Goal: Transaction & Acquisition: Purchase product/service

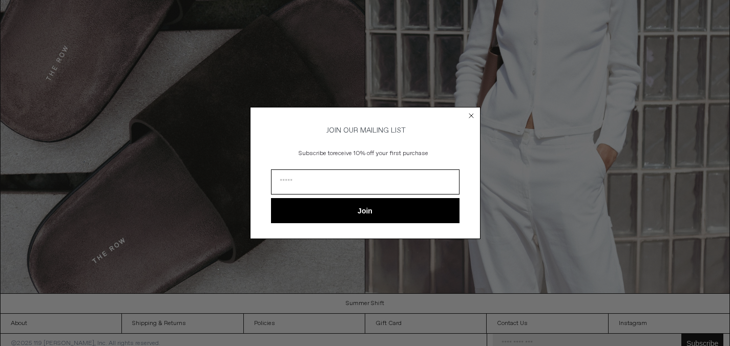
scroll to position [1176, 0]
click at [471, 114] on icon "Close dialog" at bounding box center [471, 116] width 4 height 4
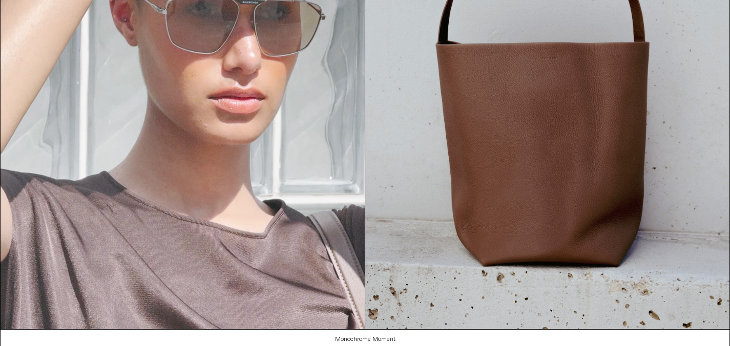
scroll to position [0, 0]
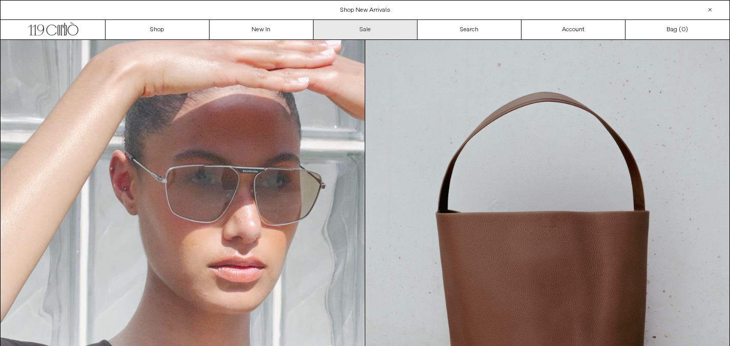
click at [367, 25] on link "Sale" at bounding box center [366, 29] width 104 height 19
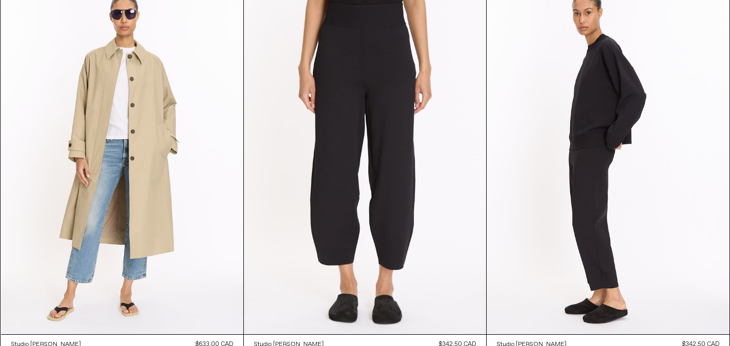
scroll to position [2457, 0]
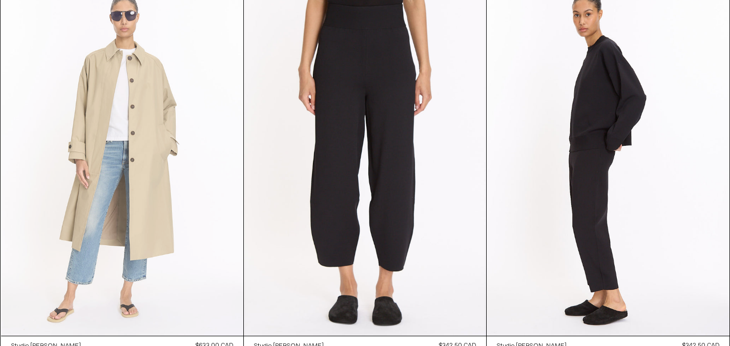
click at [119, 179] on at bounding box center [122, 154] width 242 height 364
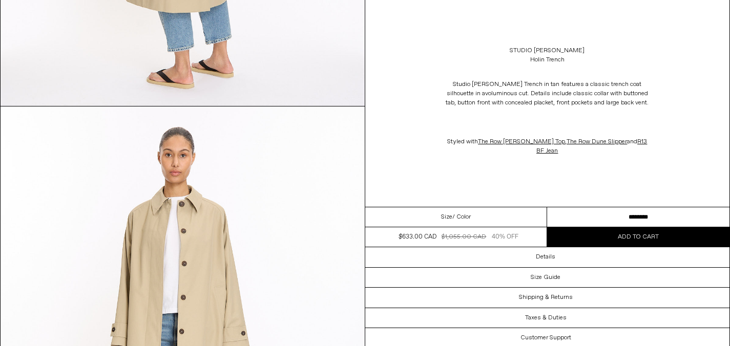
scroll to position [1987, 0]
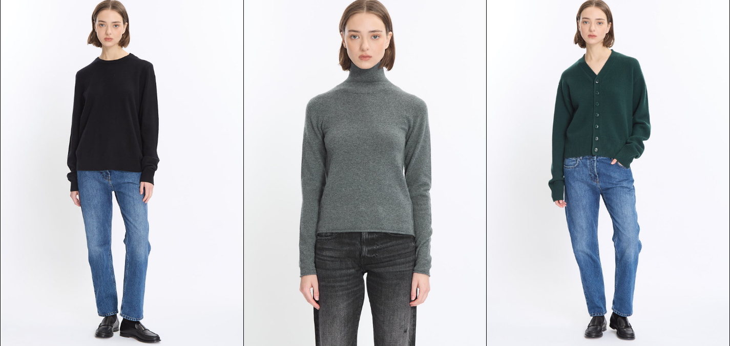
scroll to position [15476, 0]
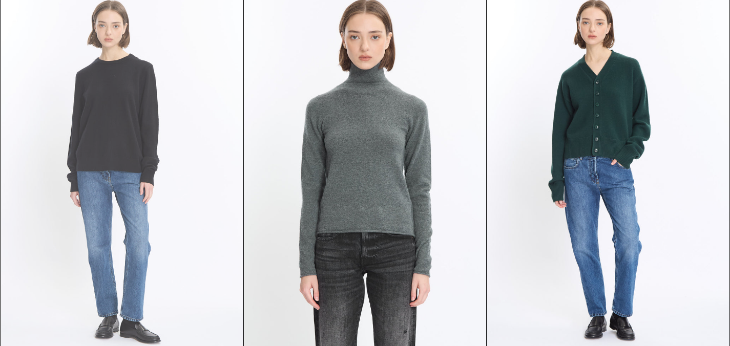
click at [226, 219] on at bounding box center [122, 170] width 242 height 364
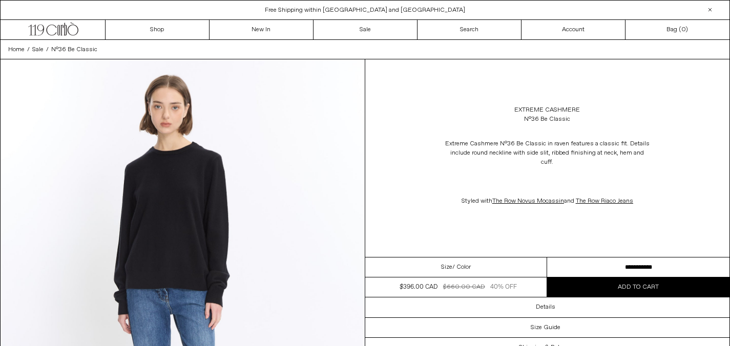
click at [624, 258] on select "**********" at bounding box center [638, 268] width 182 height 20
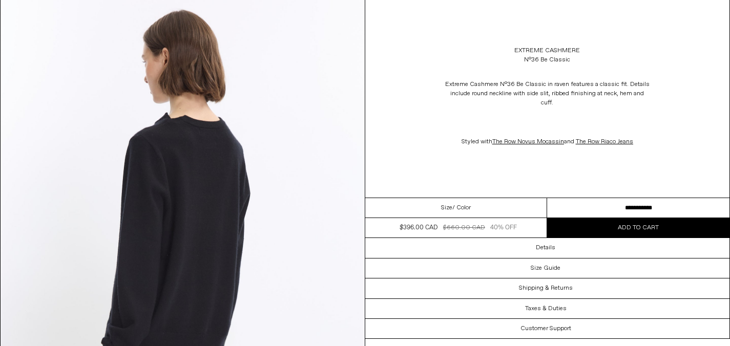
scroll to position [1566, 0]
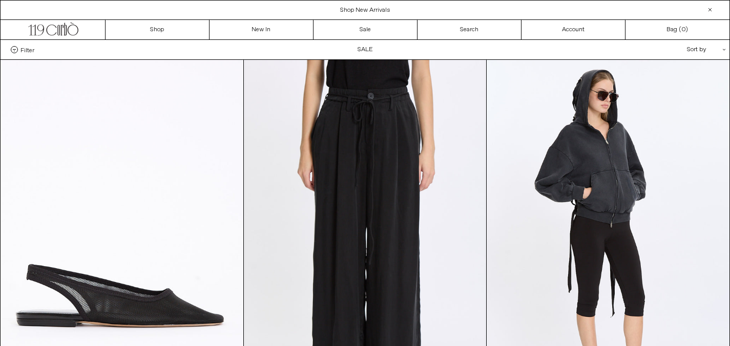
click at [709, 7] on div at bounding box center [710, 10] width 12 height 12
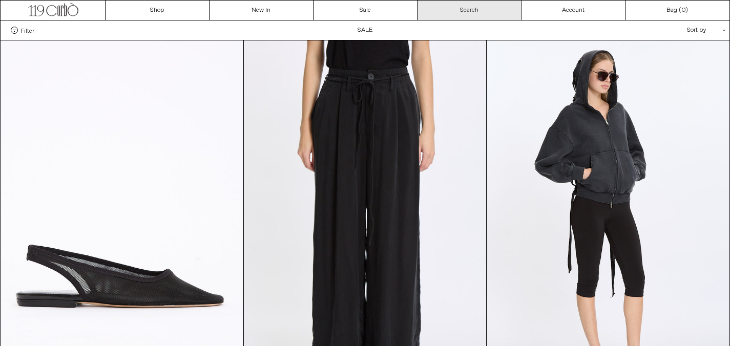
click at [445, 9] on link "Search" at bounding box center [469, 10] width 104 height 19
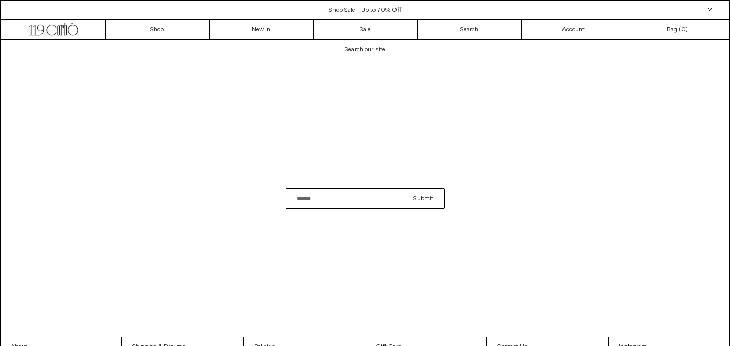
click at [302, 198] on input "Search" at bounding box center [344, 199] width 117 height 20
type input "******"
click at [403, 189] on button "Submit" at bounding box center [423, 199] width 41 height 20
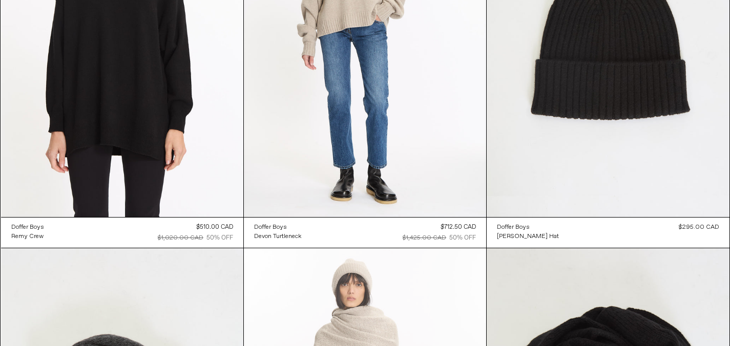
scroll to position [603, 0]
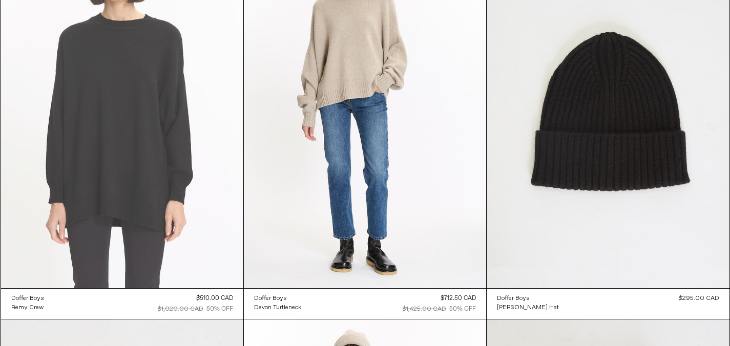
click at [185, 178] on at bounding box center [122, 107] width 242 height 364
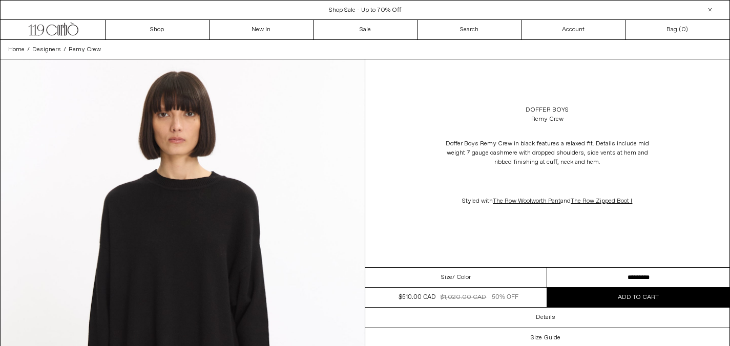
click at [613, 273] on select "**********" at bounding box center [638, 278] width 182 height 20
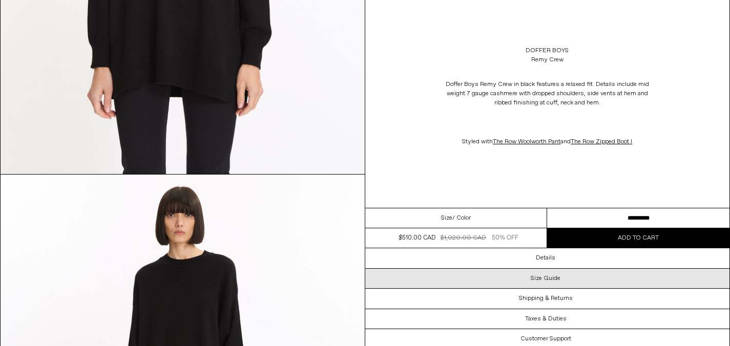
scroll to position [341, 0]
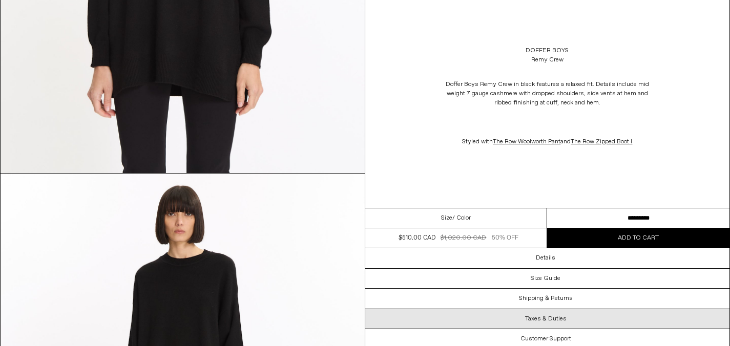
click at [489, 316] on div "Taxes & Duties" at bounding box center [547, 318] width 365 height 19
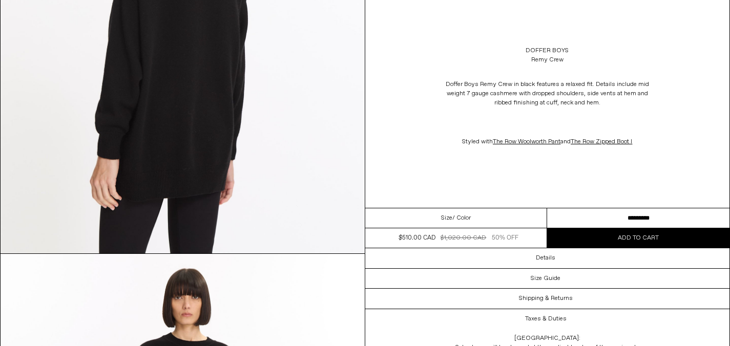
scroll to position [1519, 0]
